Goal: Information Seeking & Learning: Learn about a topic

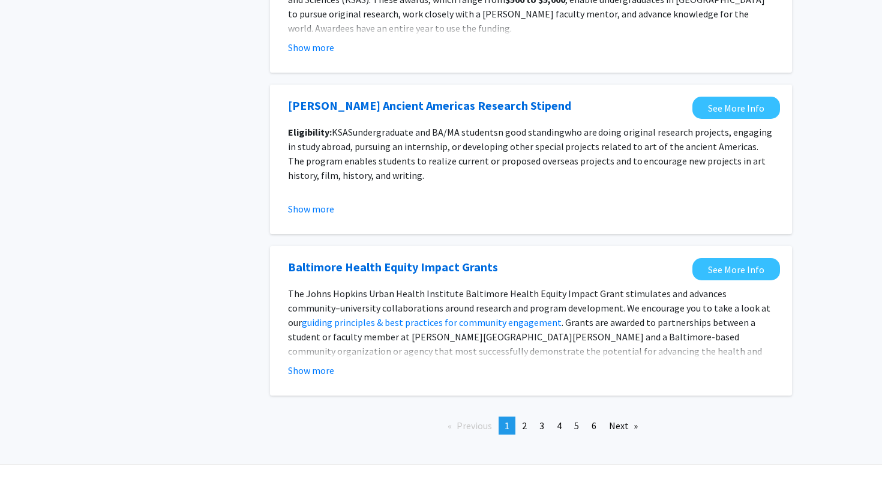
scroll to position [1322, 0]
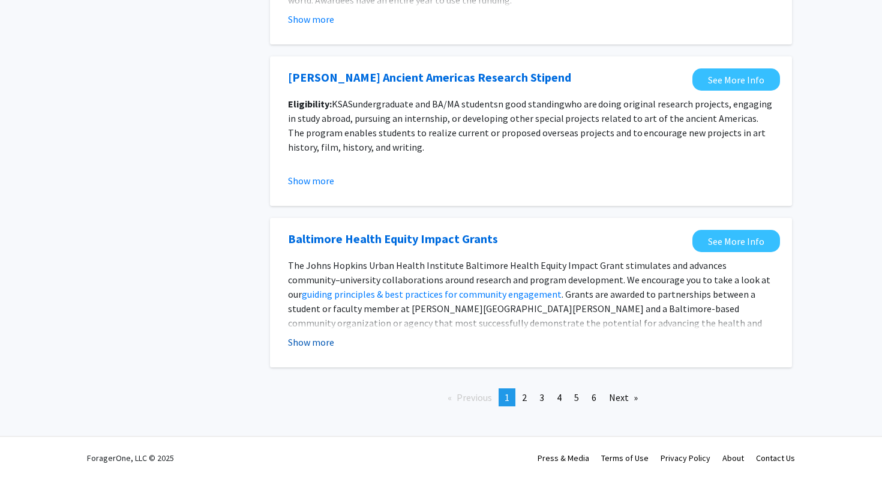
click at [328, 343] on button "Show more" at bounding box center [311, 342] width 46 height 14
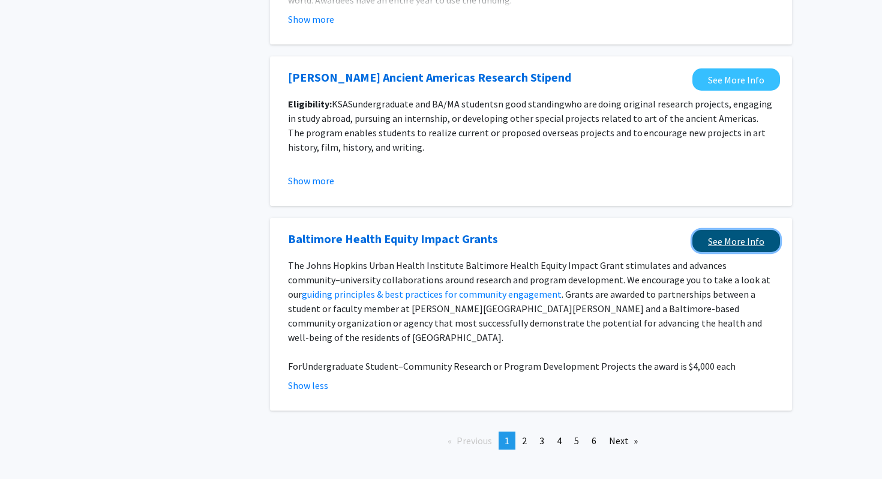
click at [714, 238] on link "See More Info" at bounding box center [737, 241] width 88 height 22
click at [525, 435] on span "2" at bounding box center [524, 441] width 5 height 12
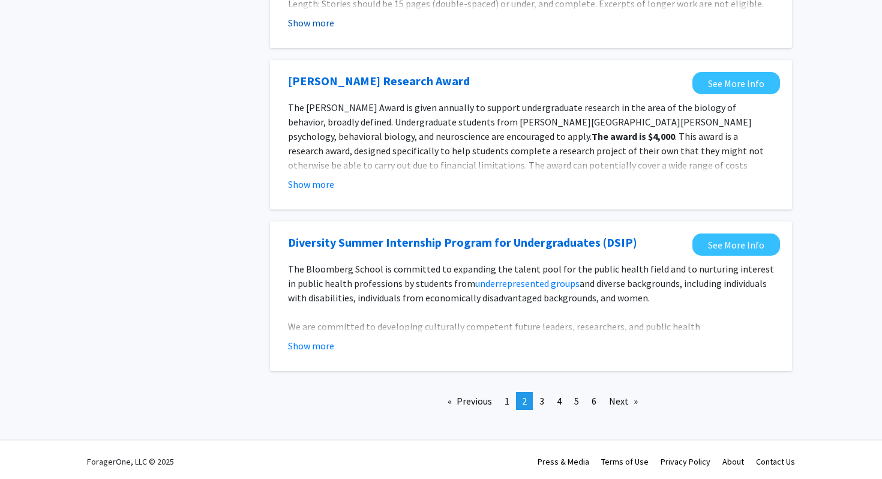
scroll to position [1370, 0]
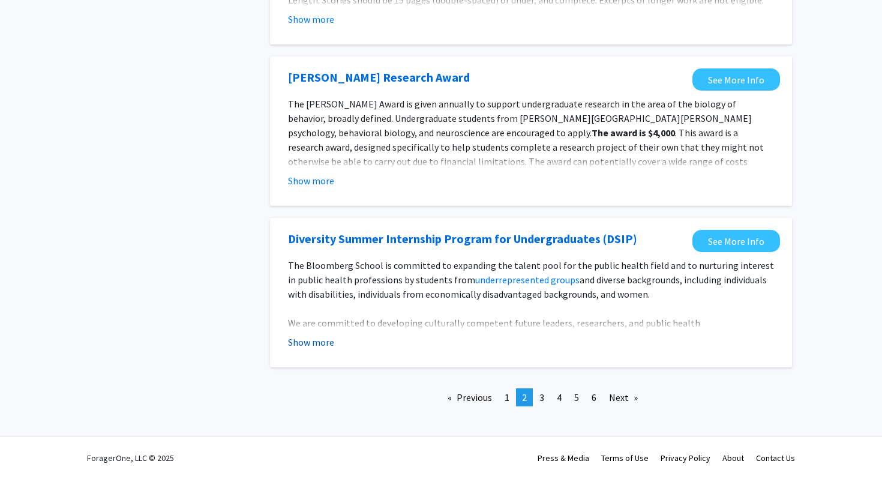
click at [305, 345] on button "Show more" at bounding box center [311, 342] width 46 height 14
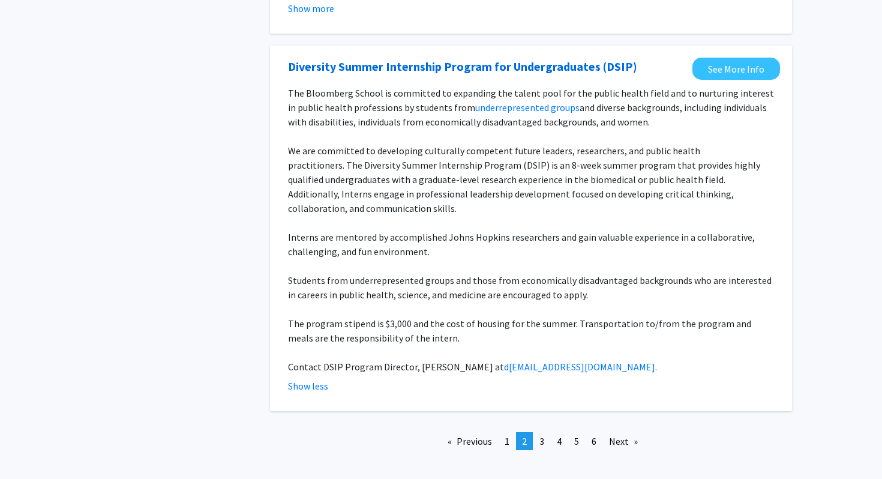
scroll to position [1544, 0]
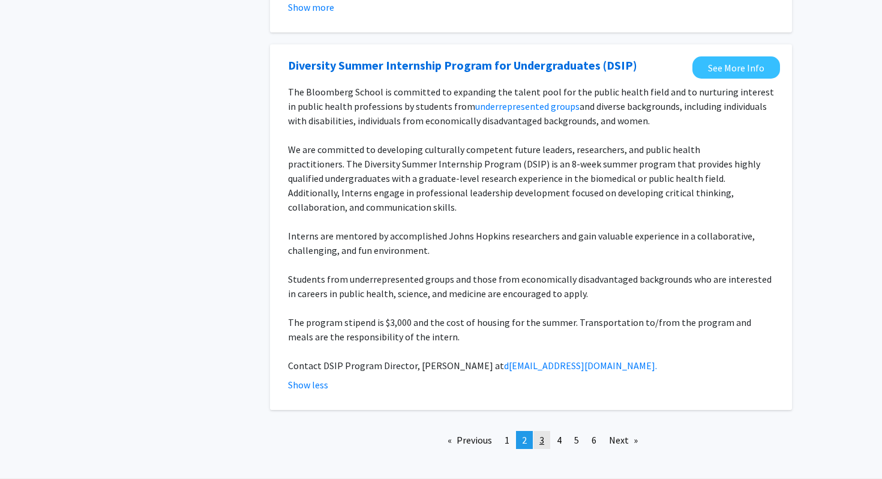
click at [541, 434] on span "3" at bounding box center [542, 440] width 5 height 12
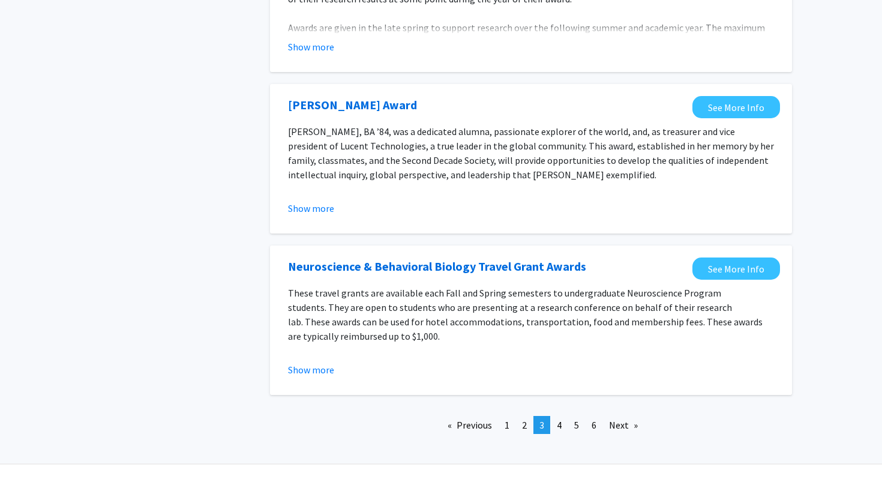
scroll to position [1327, 0]
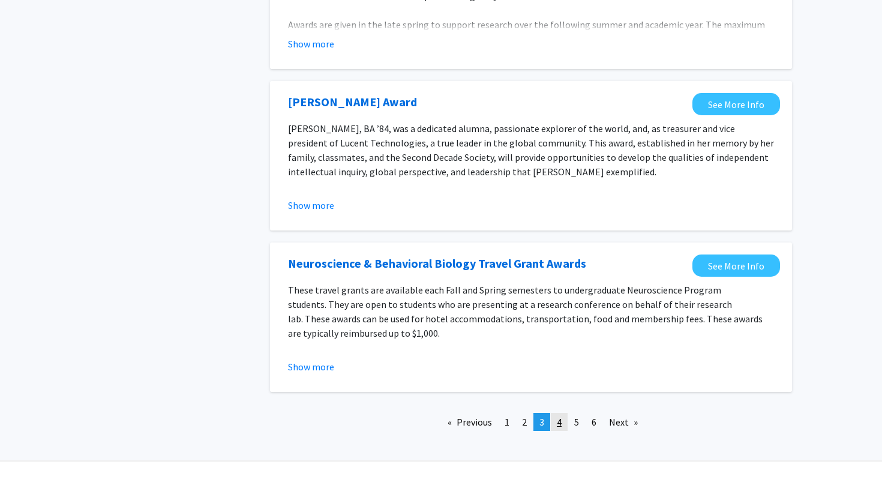
click at [553, 413] on link "page 4" at bounding box center [559, 422] width 17 height 18
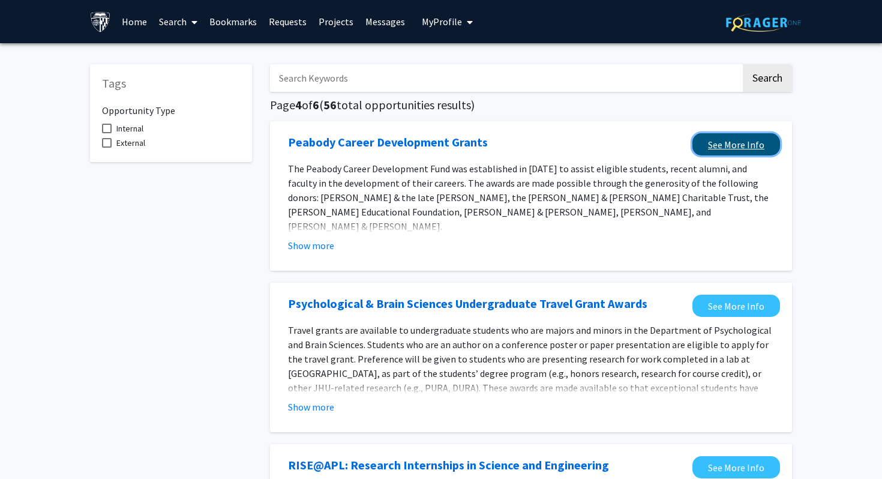
click at [720, 143] on link "See More Info" at bounding box center [737, 144] width 88 height 22
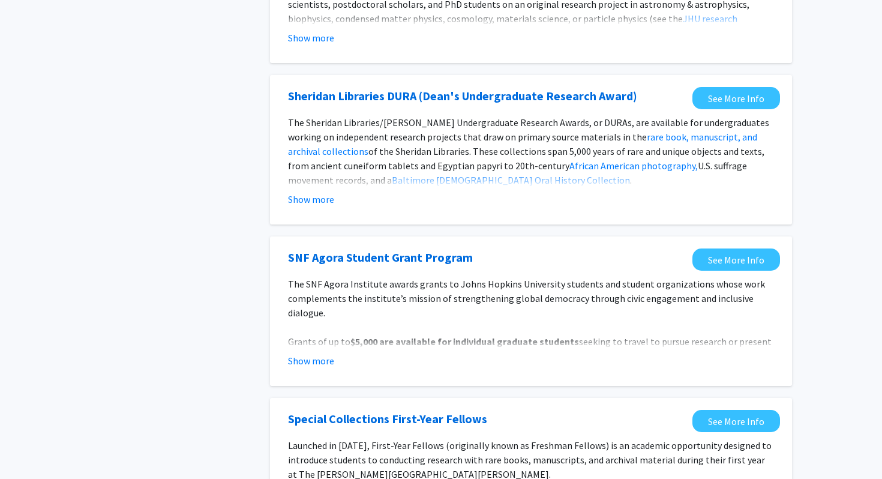
scroll to position [1007, 0]
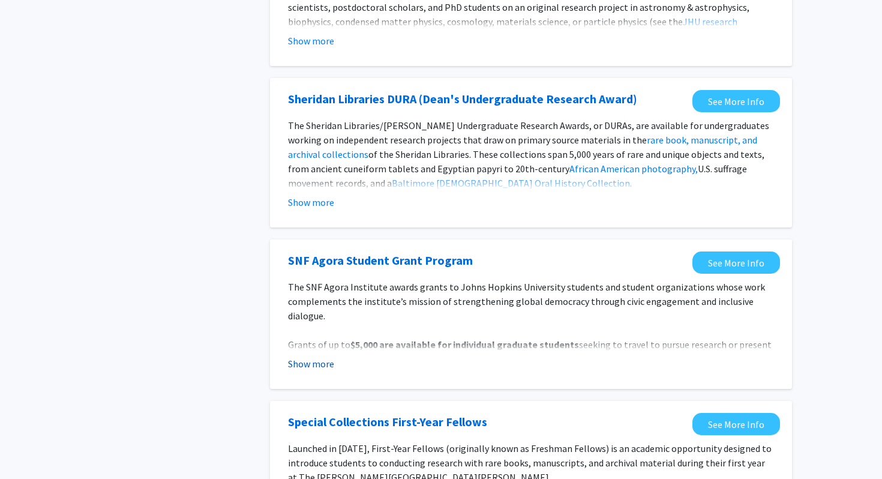
click at [301, 357] on button "Show more" at bounding box center [311, 364] width 46 height 14
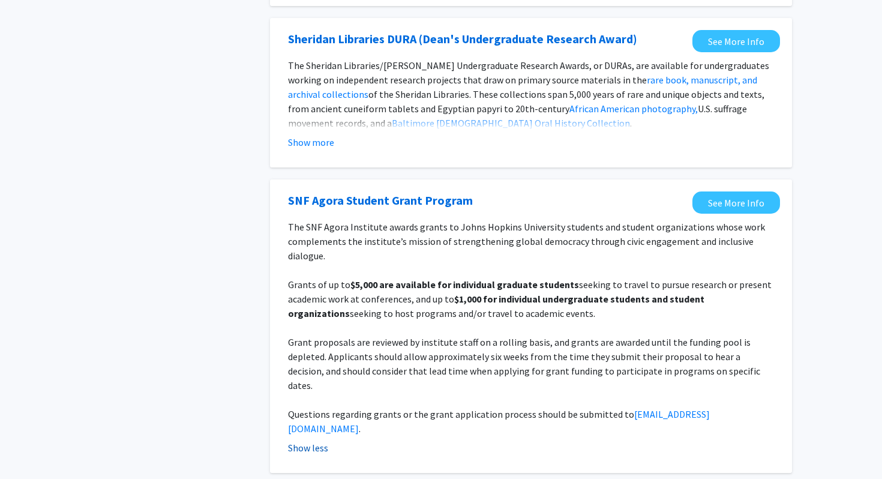
scroll to position [1070, 0]
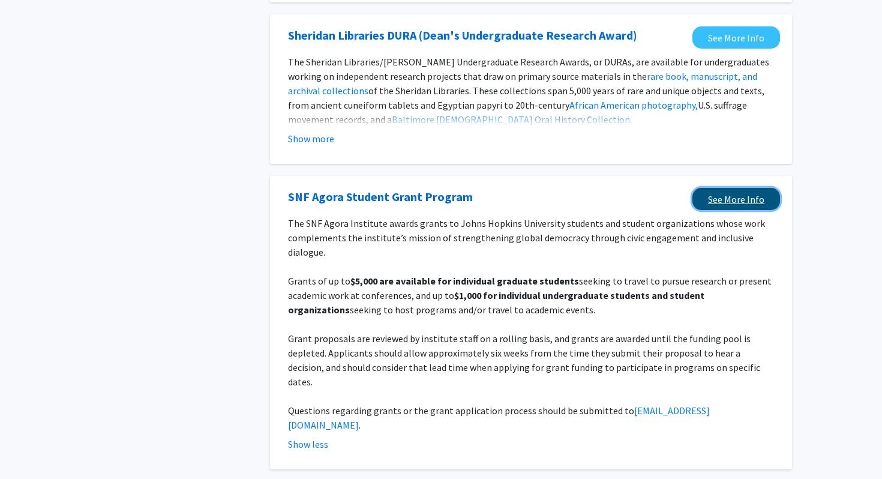
click at [715, 188] on link "See More Info" at bounding box center [737, 199] width 88 height 22
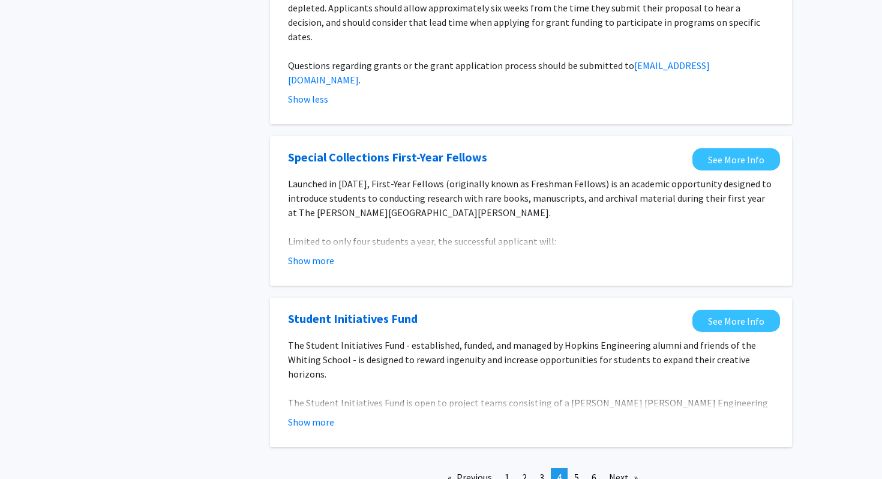
scroll to position [1438, 0]
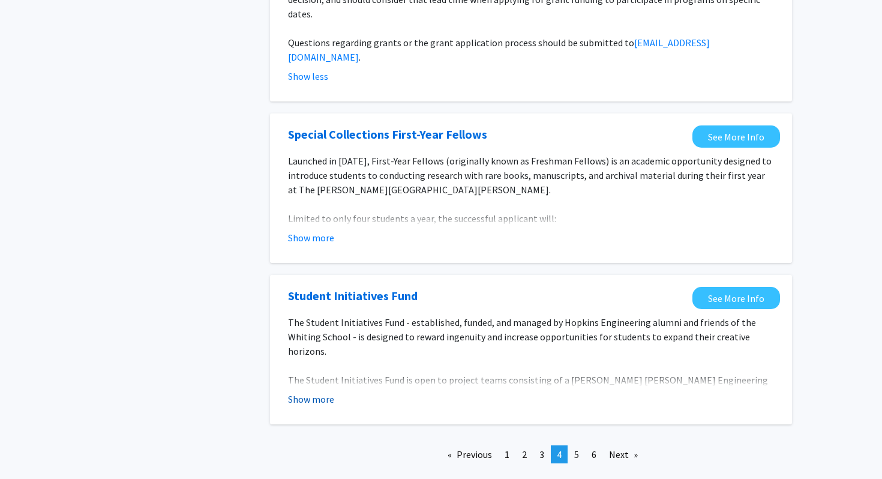
click at [306, 392] on button "Show more" at bounding box center [311, 399] width 46 height 14
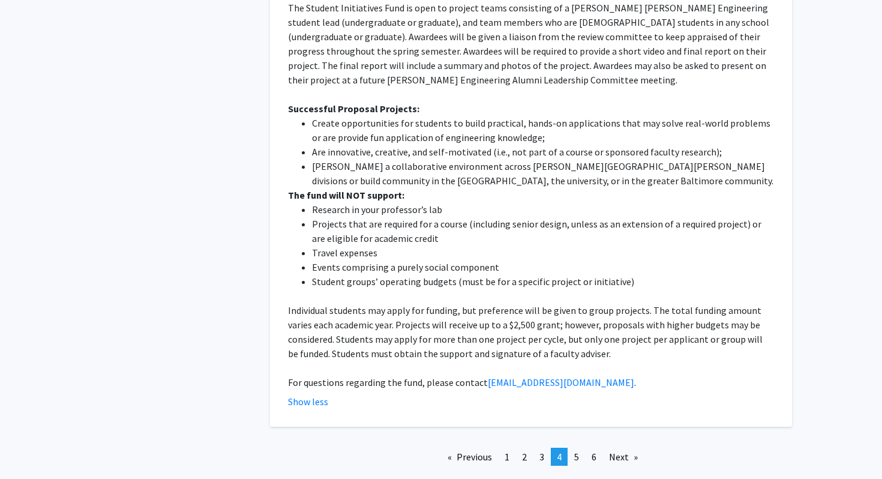
scroll to position [1813, 0]
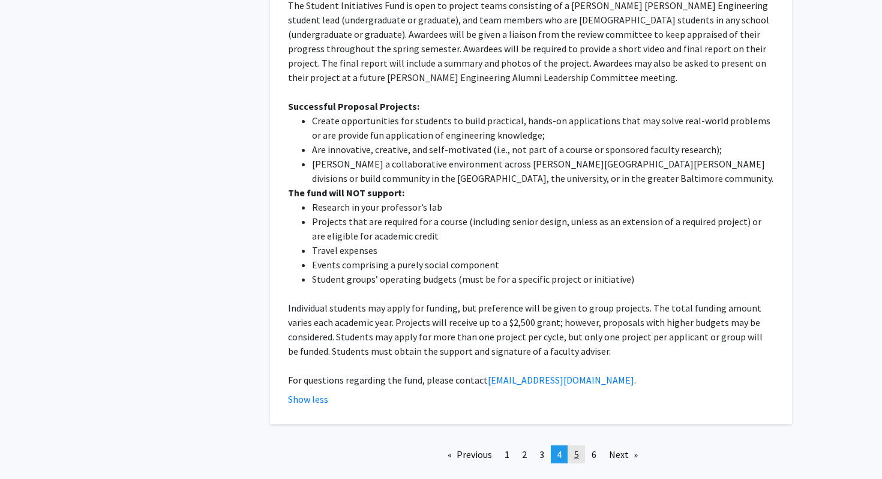
click at [579, 448] on span "5" at bounding box center [576, 454] width 5 height 12
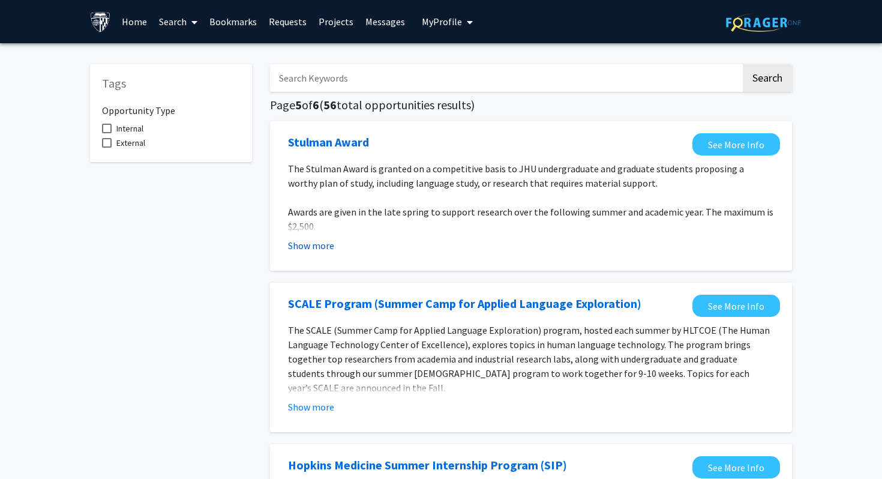
click at [307, 249] on button "Show more" at bounding box center [311, 245] width 46 height 14
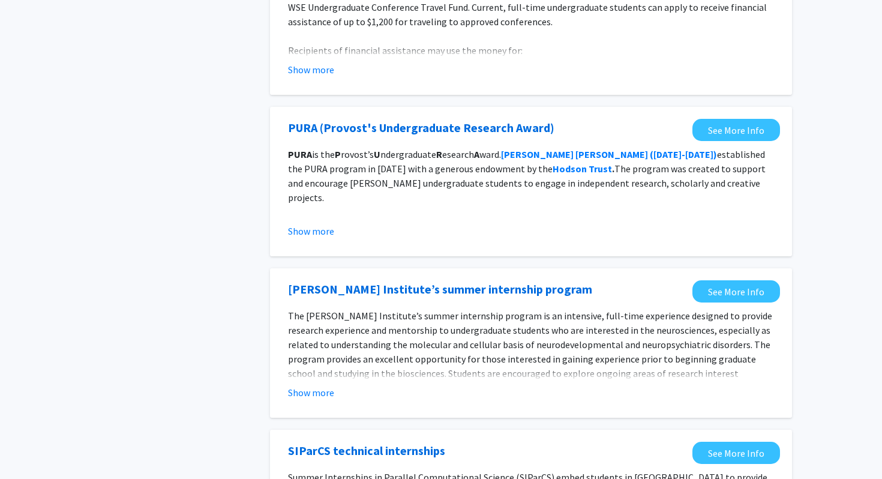
scroll to position [1141, 0]
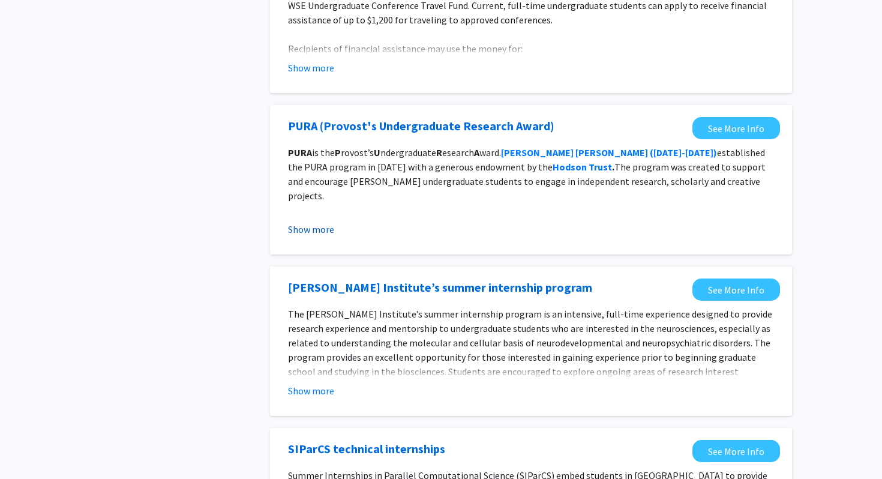
click at [325, 227] on button "Show more" at bounding box center [311, 229] width 46 height 14
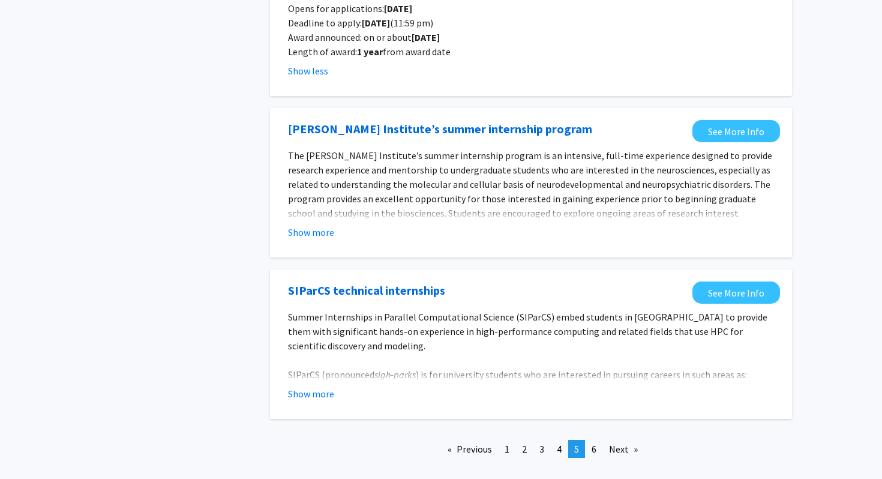
scroll to position [1401, 0]
click at [591, 439] on link "page 6" at bounding box center [594, 448] width 17 height 18
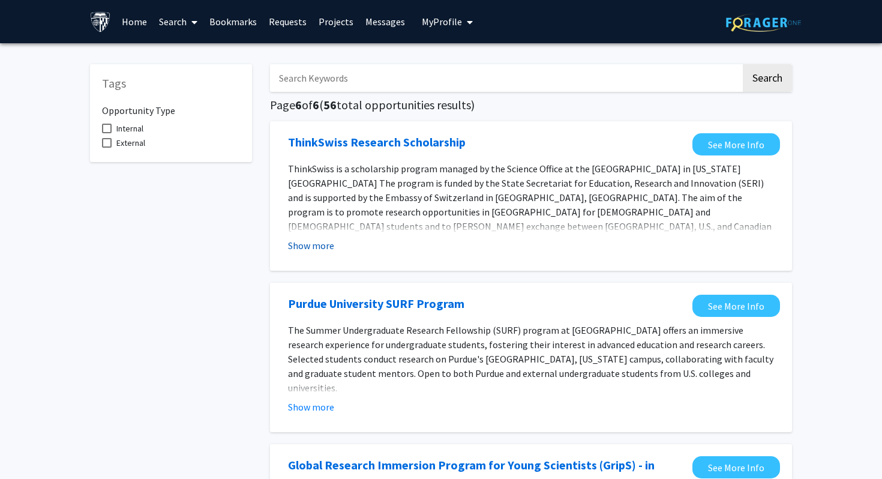
click at [314, 245] on button "Show more" at bounding box center [311, 245] width 46 height 14
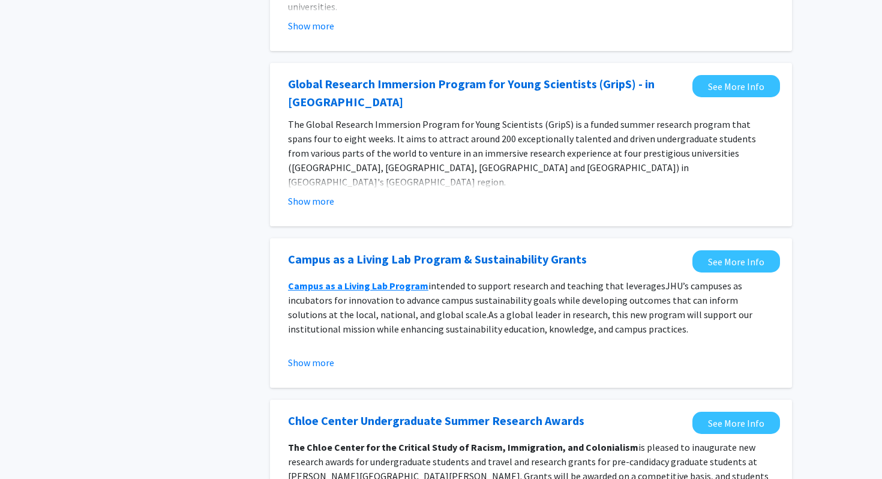
scroll to position [555, 0]
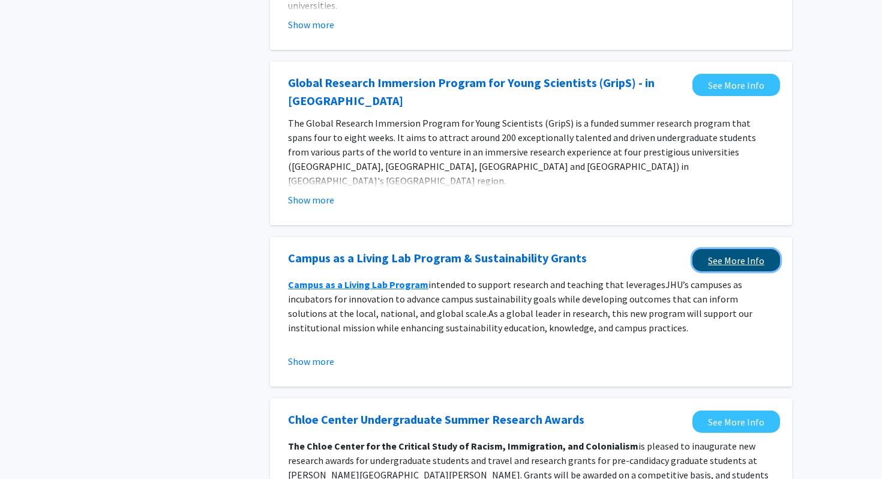
click at [703, 249] on link "See More Info" at bounding box center [737, 260] width 88 height 22
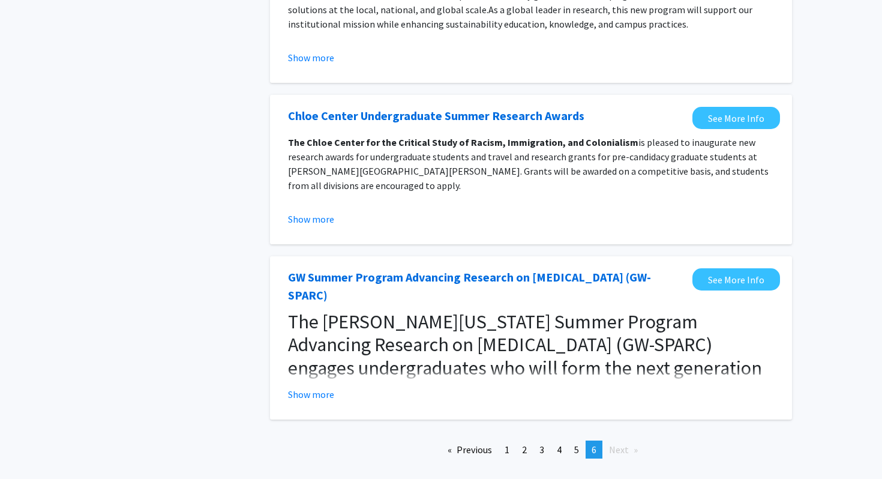
scroll to position [864, 0]
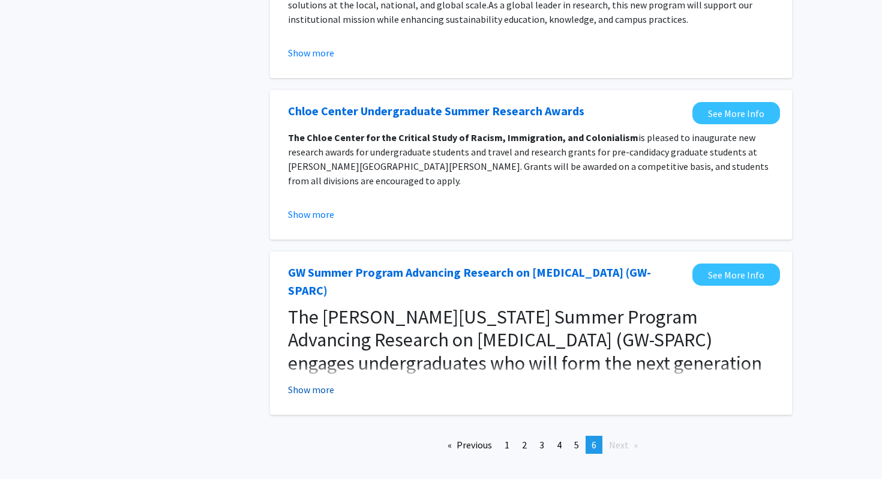
click at [328, 382] on button "Show more" at bounding box center [311, 389] width 46 height 14
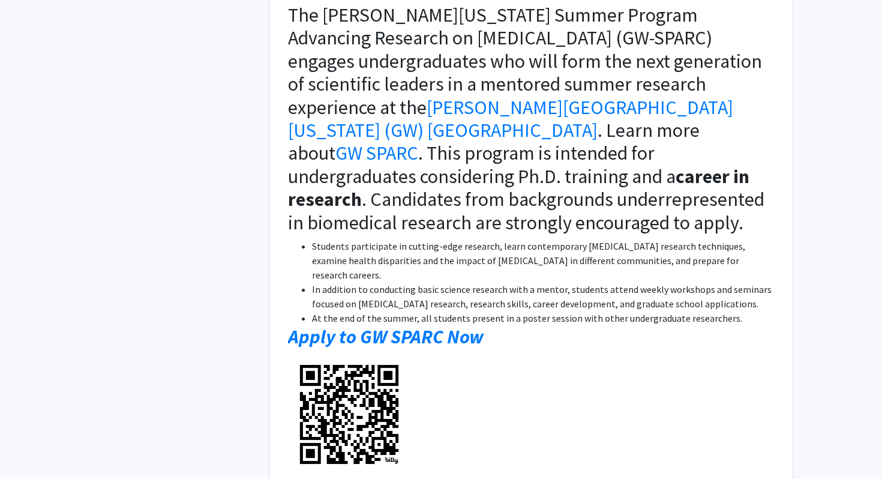
scroll to position [1202, 0]
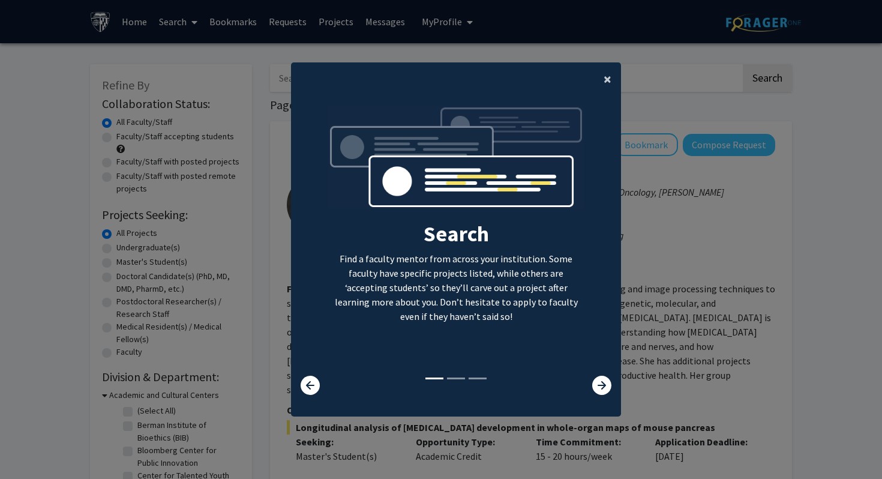
click at [605, 77] on span "×" at bounding box center [608, 79] width 8 height 19
